Goal: Information Seeking & Learning: Check status

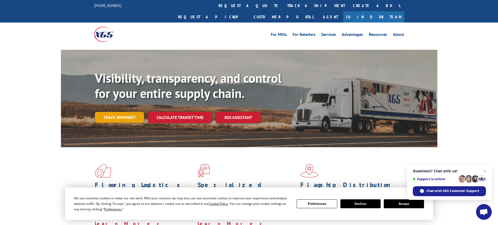
click at [114, 112] on link "Track shipment" at bounding box center [119, 117] width 49 height 11
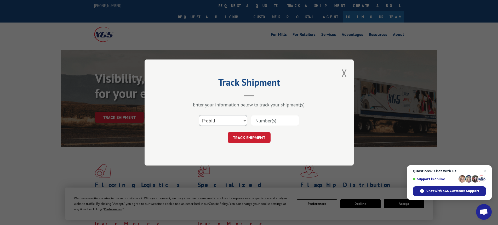
click at [217, 123] on select "Select category... Probill BOL PO" at bounding box center [223, 120] width 48 height 11
select select "bol"
click at [199, 115] on select "Select category... Probill BOL PO" at bounding box center [223, 120] width 48 height 11
click at [267, 122] on input at bounding box center [275, 120] width 48 height 11
type input "242910"
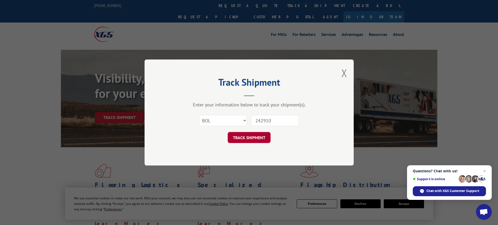
click at [259, 135] on button "TRACK SHIPMENT" at bounding box center [249, 137] width 43 height 11
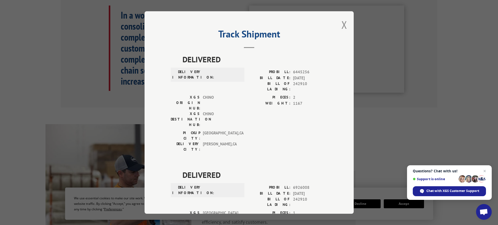
drag, startPoint x: 343, startPoint y: 25, endPoint x: 338, endPoint y: 27, distance: 5.1
click at [342, 25] on button "Close modal" at bounding box center [345, 25] width 6 height 14
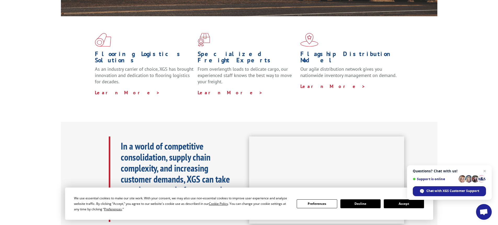
scroll to position [262, 0]
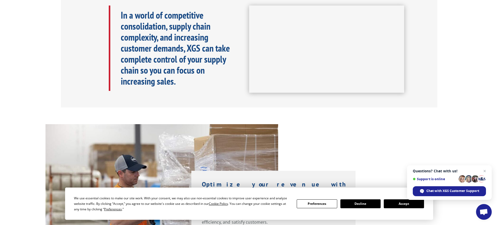
click at [393, 205] on button "Accept" at bounding box center [404, 203] width 40 height 9
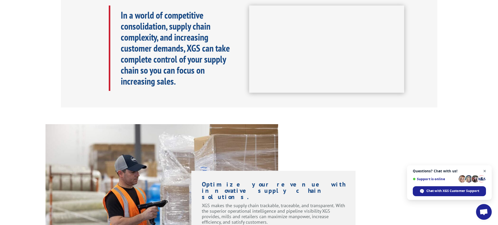
click at [484, 171] on span "Close chat" at bounding box center [485, 171] width 7 height 7
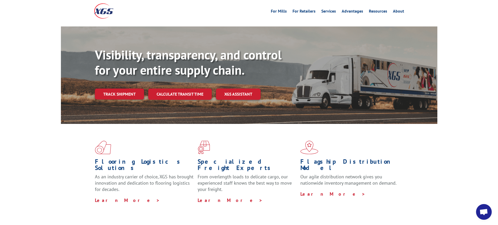
scroll to position [0, 0]
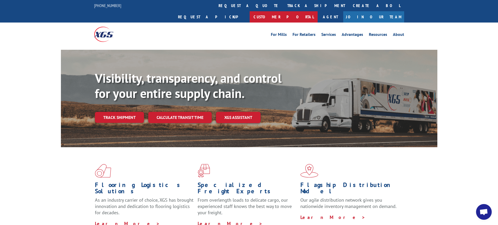
click at [318, 11] on link "Customer Portal" at bounding box center [284, 16] width 68 height 11
